Goal: Transaction & Acquisition: Purchase product/service

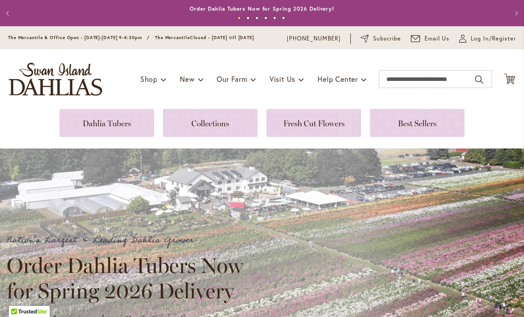
click at [234, 128] on link at bounding box center [210, 123] width 95 height 28
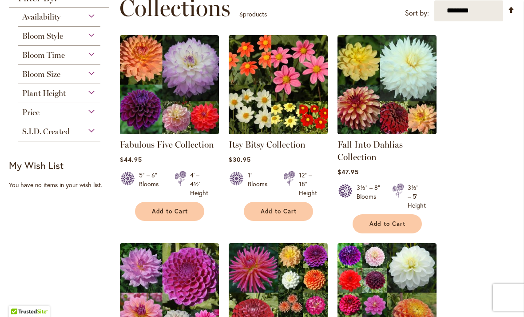
scroll to position [136, 0]
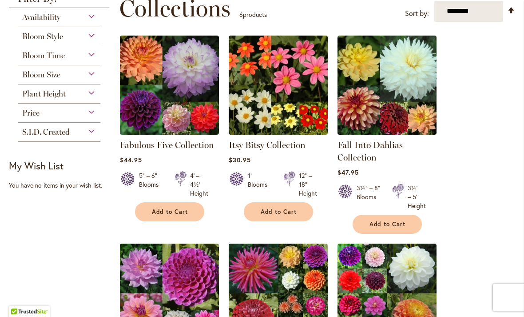
click at [179, 108] on img at bounding box center [169, 85] width 99 height 99
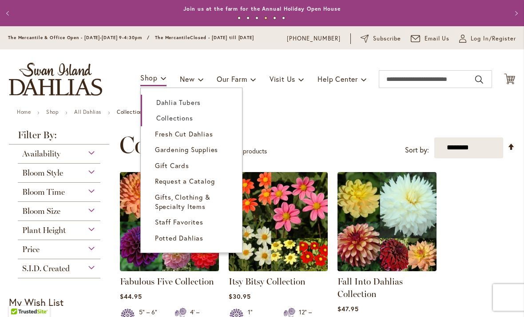
click at [191, 107] on span "Dahlia Tubers" at bounding box center [178, 102] width 44 height 9
